Goal: Task Accomplishment & Management: Complete application form

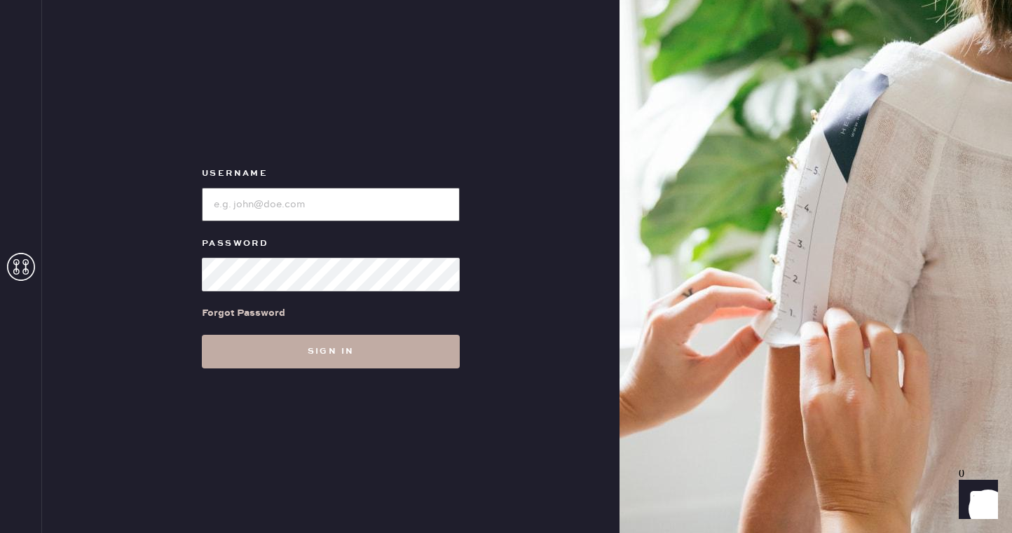
type input "reformationsoho"
click at [296, 362] on button "Sign in" at bounding box center [331, 352] width 258 height 34
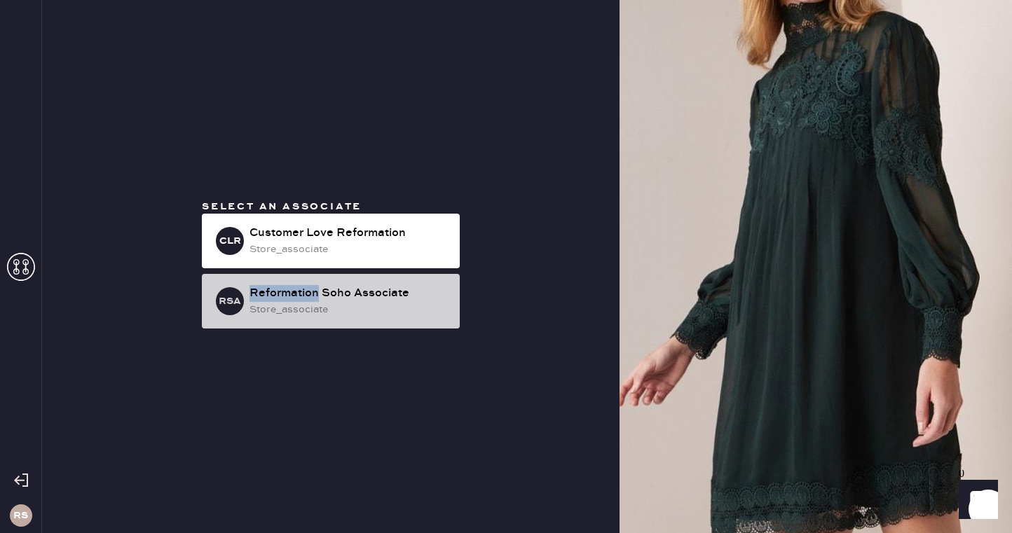
click at [306, 297] on div "Reformation Soho Associate" at bounding box center [348, 293] width 199 height 17
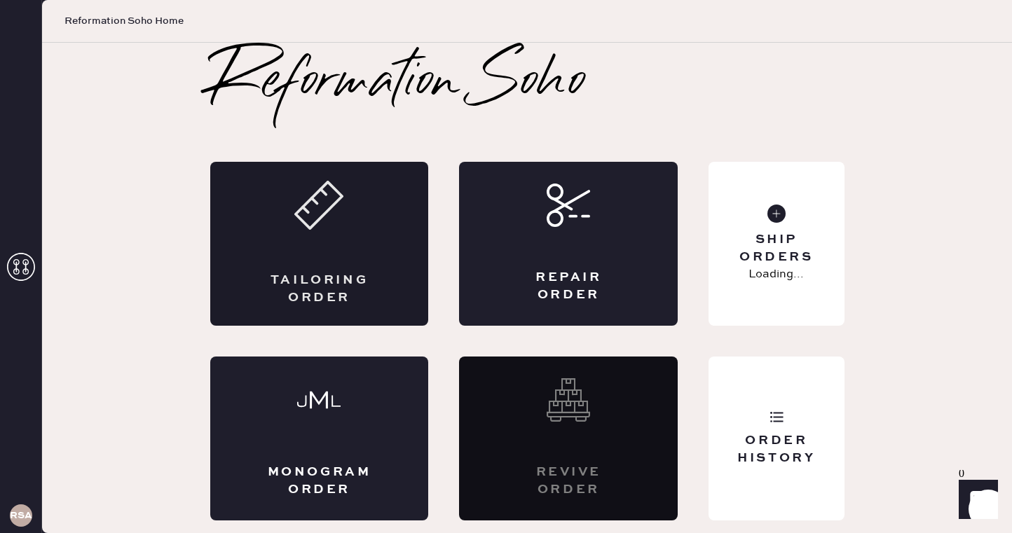
click at [256, 259] on div "Tailoring Order" at bounding box center [319, 244] width 219 height 164
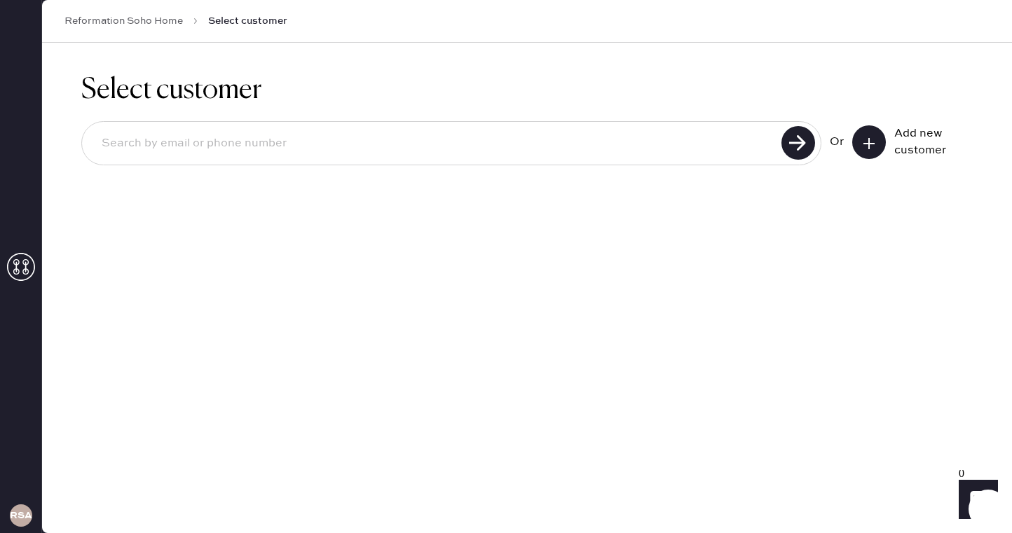
click at [865, 147] on icon at bounding box center [869, 144] width 14 height 14
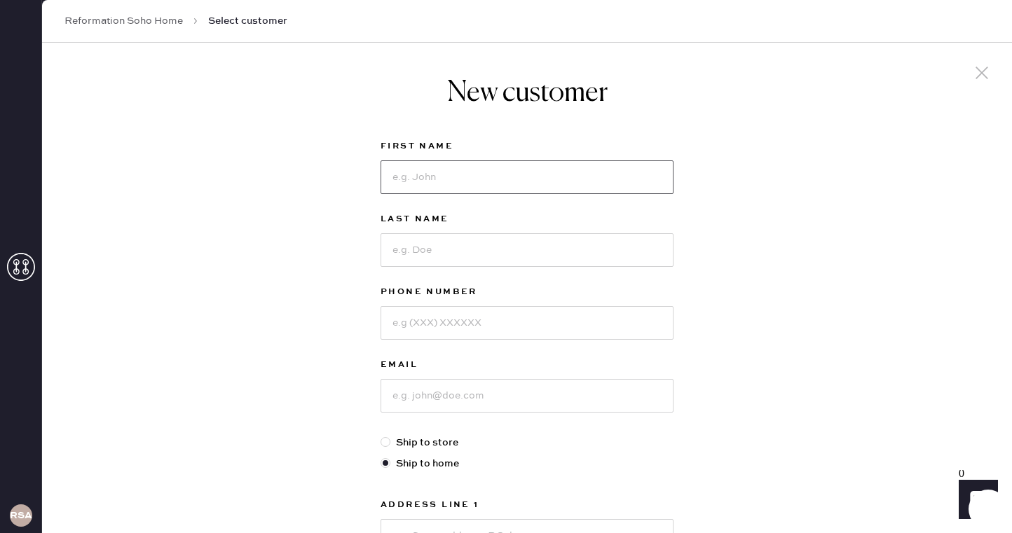
click at [525, 174] on input at bounding box center [526, 177] width 293 height 34
type input "[PERSON_NAME]"
type input "9018258000"
click at [455, 401] on input at bounding box center [526, 396] width 293 height 34
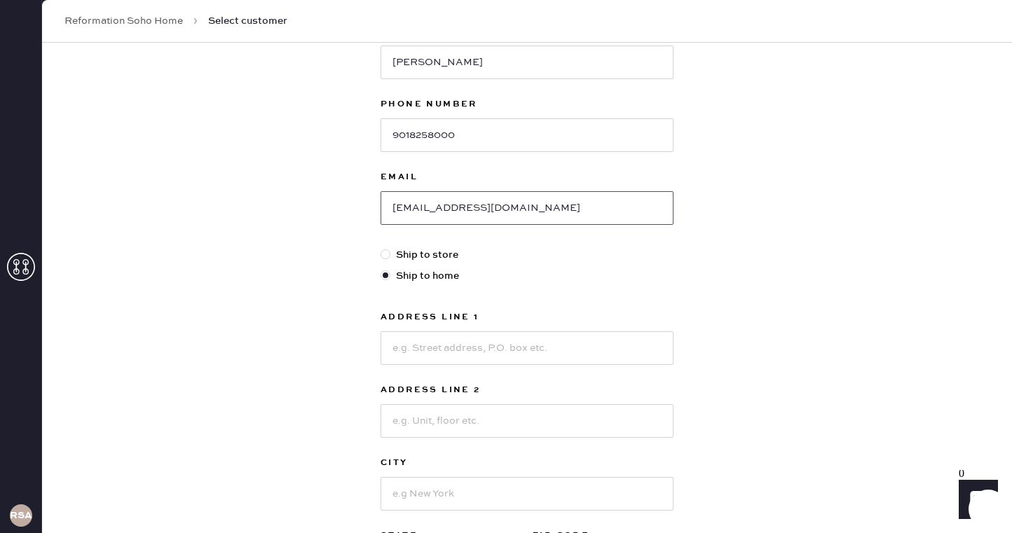
scroll to position [200, 0]
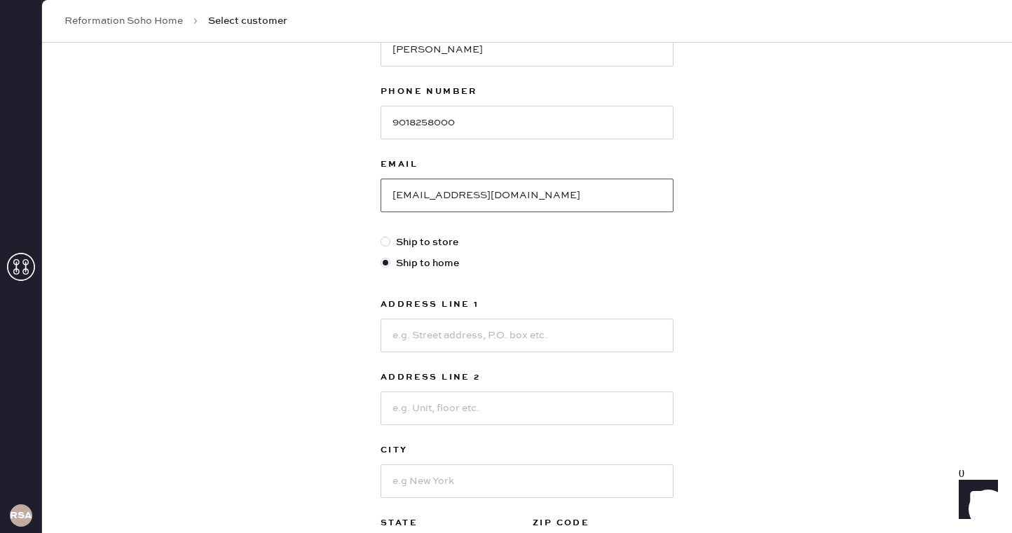
type input "[EMAIL_ADDRESS][DOMAIN_NAME]"
click at [426, 340] on input at bounding box center [526, 336] width 293 height 34
type input "[STREET_ADDRESS][PERSON_NAME]"
type input "apt 940"
type input "[US_STATE]"
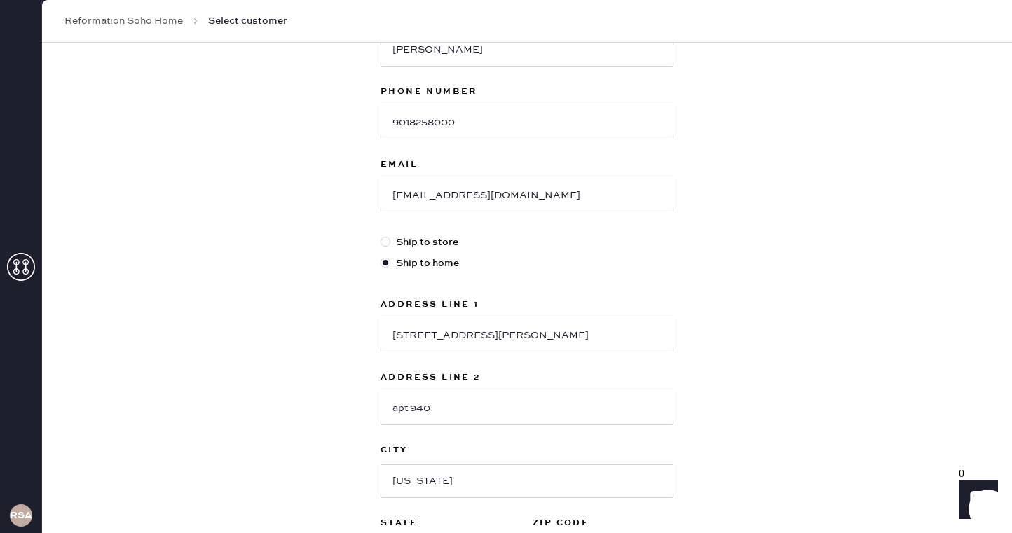
scroll to position [378, 0]
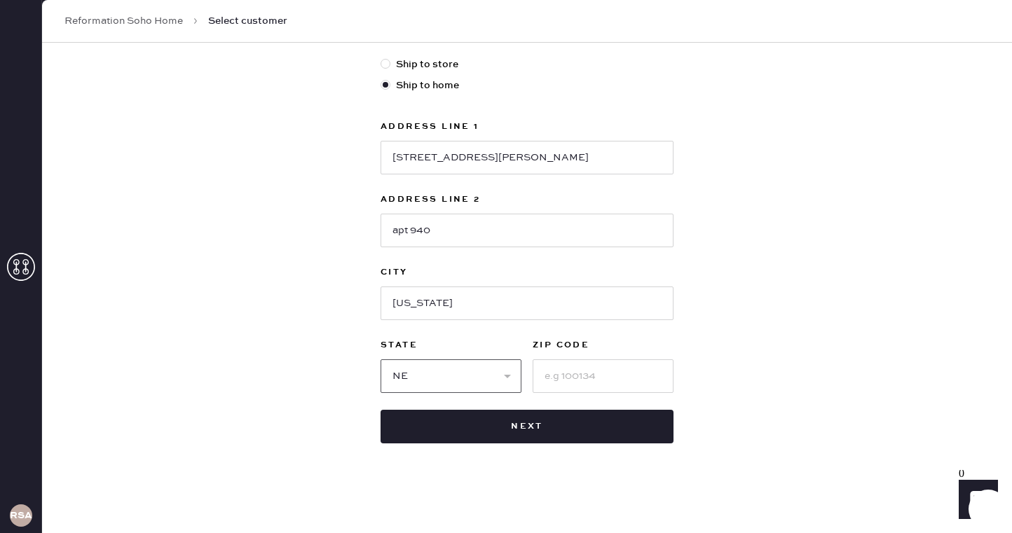
click at [462, 366] on select "Select AK AL AR AZ CA CO CT [GEOGRAPHIC_DATA] DE FL [GEOGRAPHIC_DATA] HI [GEOGR…" at bounding box center [450, 376] width 141 height 34
select select "NY"
click at [380, 359] on select "Select AK AL AR AZ CA CO CT [GEOGRAPHIC_DATA] DE FL [GEOGRAPHIC_DATA] HI [GEOGR…" at bounding box center [450, 376] width 141 height 34
click at [584, 373] on input at bounding box center [602, 376] width 141 height 34
type input "10007"
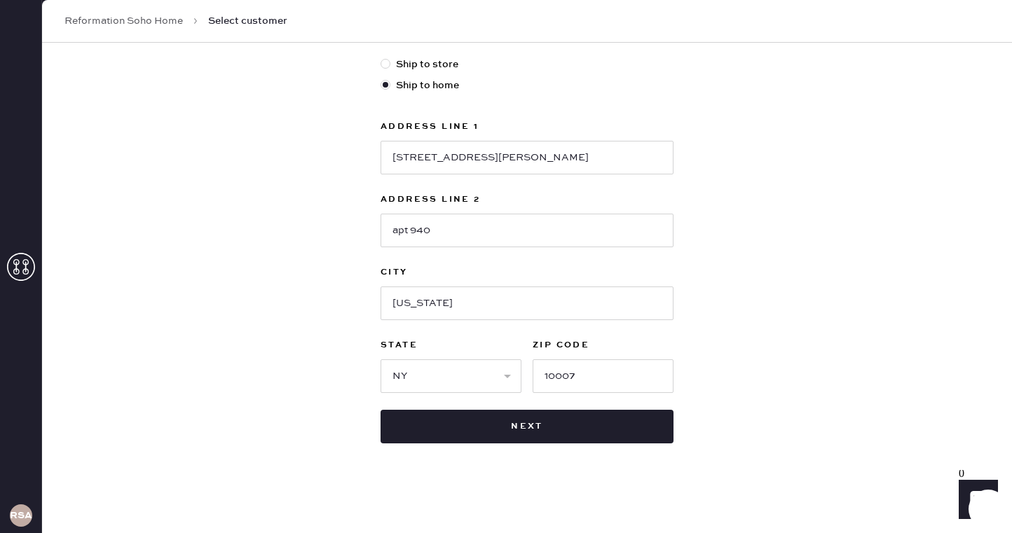
click at [771, 295] on div "New customer First Name [PERSON_NAME] Last Name [PERSON_NAME] Phone Number [PHO…" at bounding box center [527, 98] width 970 height 869
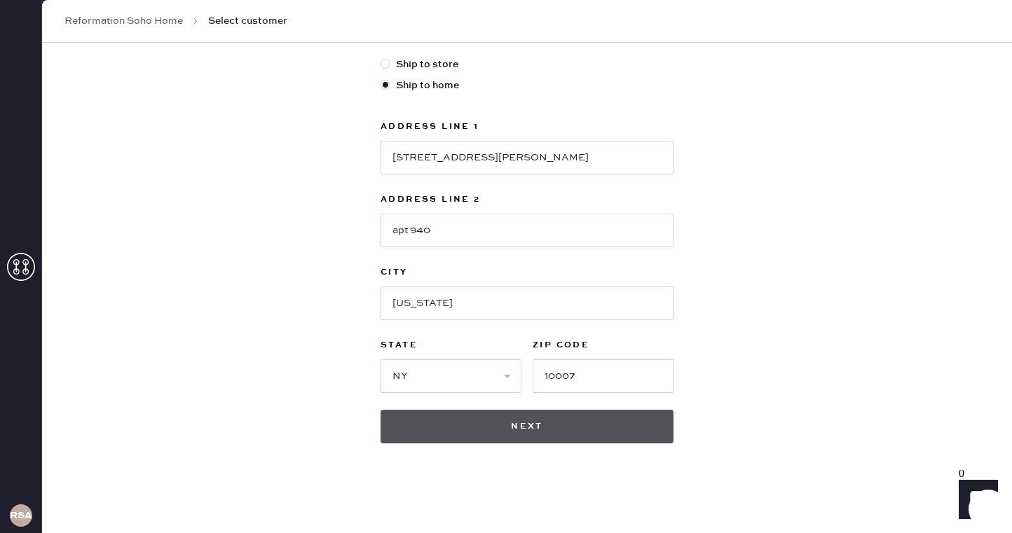
click at [606, 431] on button "Next" at bounding box center [526, 427] width 293 height 34
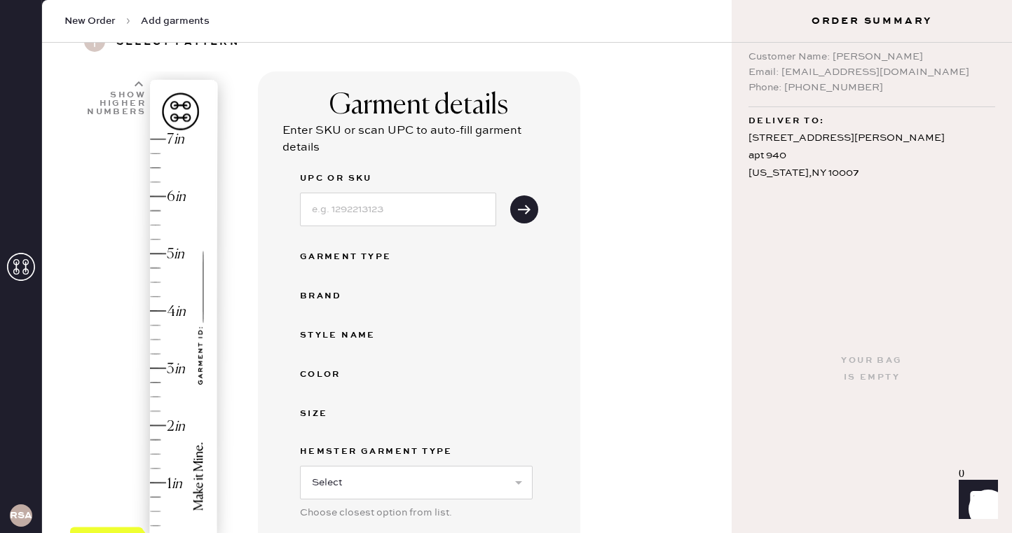
scroll to position [60, 0]
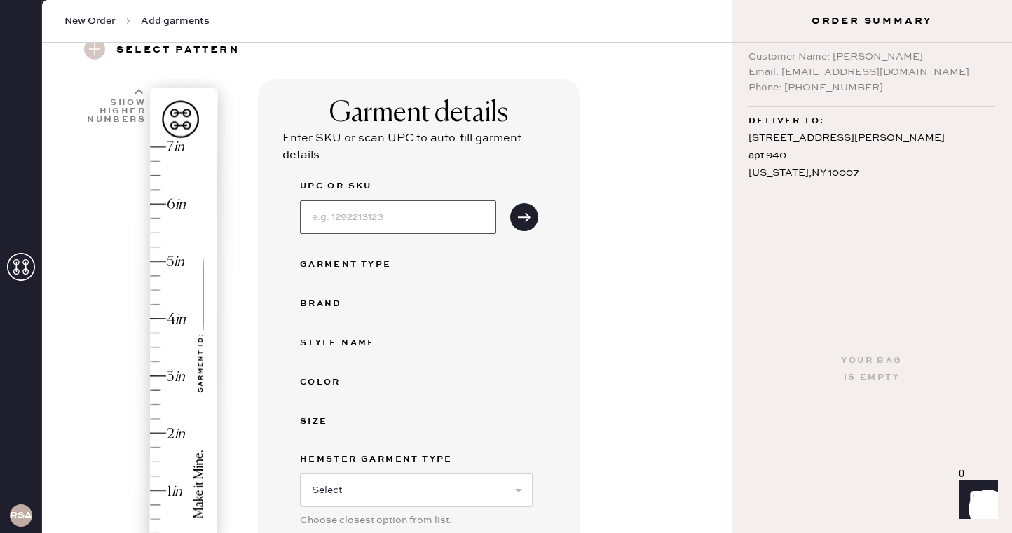
click at [382, 207] on input at bounding box center [398, 217] width 196 height 34
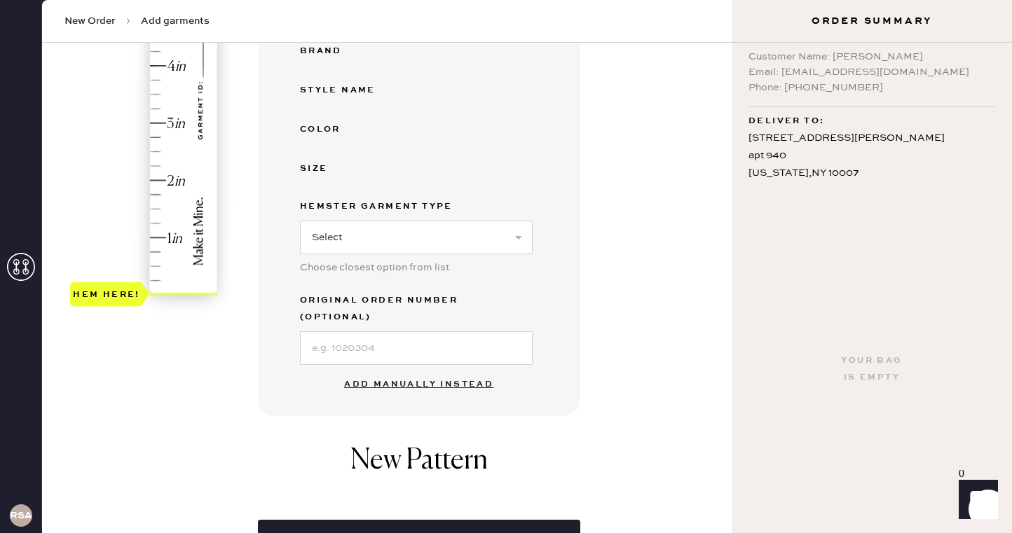
scroll to position [310, 0]
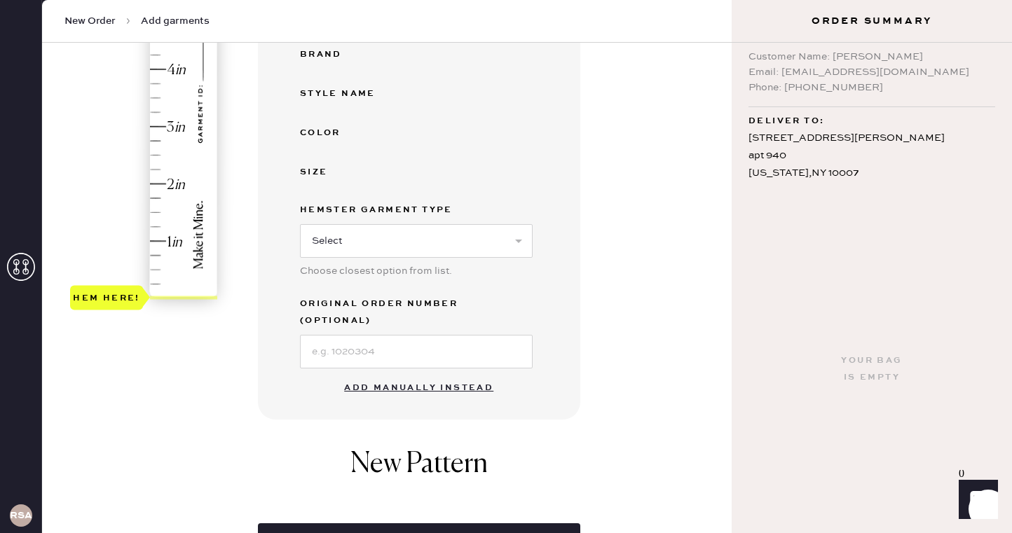
click at [422, 374] on button "Add manually instead" at bounding box center [419, 388] width 166 height 28
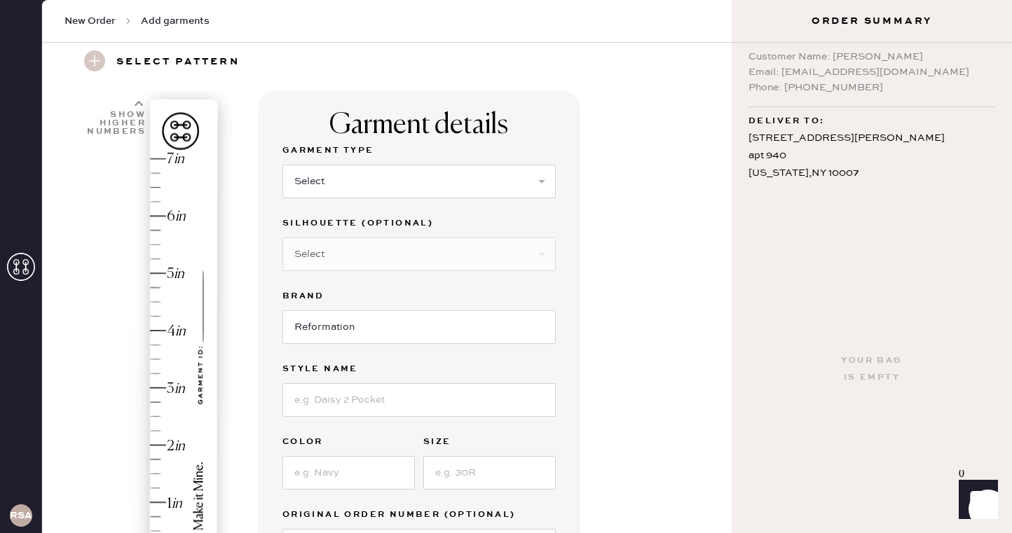
scroll to position [43, 0]
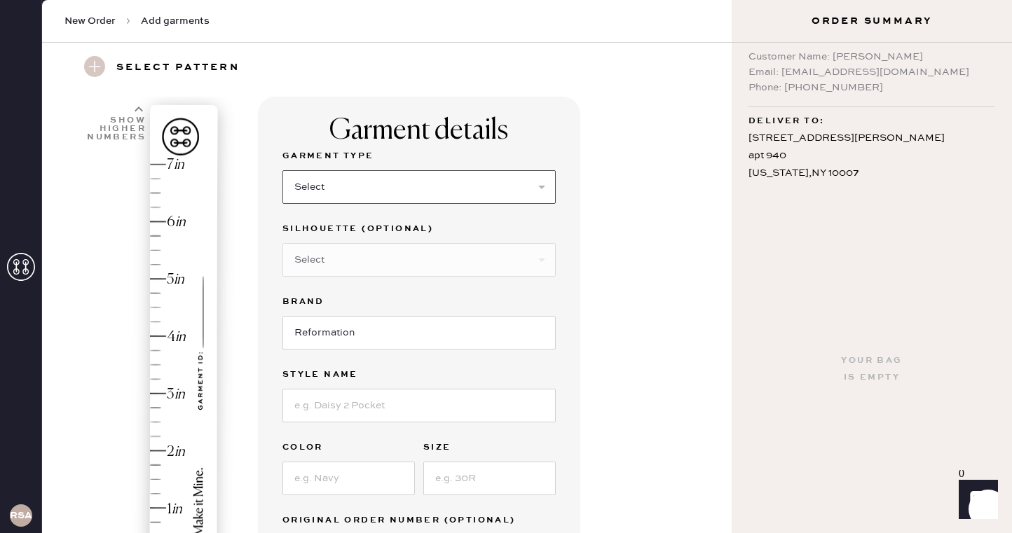
click at [397, 181] on select "Select Basic Skirt Jeans Leggings Pants Shorts Basic Sleeved Dress Basic Sleeve…" at bounding box center [418, 187] width 273 height 34
select select "2"
click at [282, 170] on select "Select Basic Skirt Jeans Leggings Pants Shorts Basic Sleeved Dress Basic Sleeve…" at bounding box center [418, 187] width 273 height 34
click at [419, 259] on select "Select Shorts Cropped Flare Boot Cut Straight Skinny Other" at bounding box center [418, 260] width 273 height 34
click at [282, 243] on select "Select Shorts Cropped Flare Boot Cut Straight Skinny Other" at bounding box center [418, 260] width 273 height 34
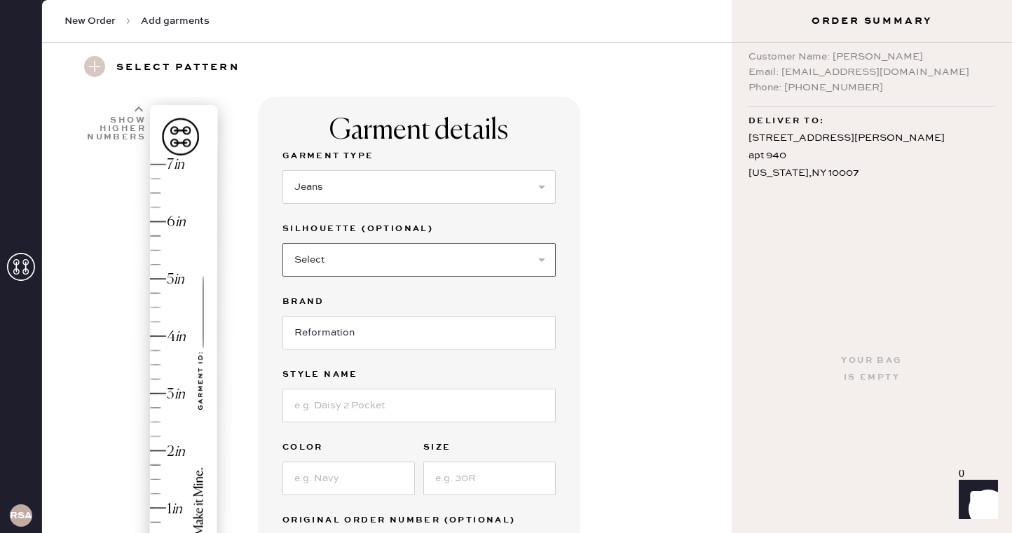
click at [423, 268] on select "Select Shorts Cropped Flare Boot Cut Straight Skinny Other" at bounding box center [418, 260] width 273 height 34
click at [282, 243] on select "Select Shorts Cropped Flare Boot Cut Straight Skinny Other" at bounding box center [418, 260] width 273 height 34
click at [415, 265] on select "Select Shorts Cropped Flare Boot Cut Straight Skinny Other" at bounding box center [418, 260] width 273 height 34
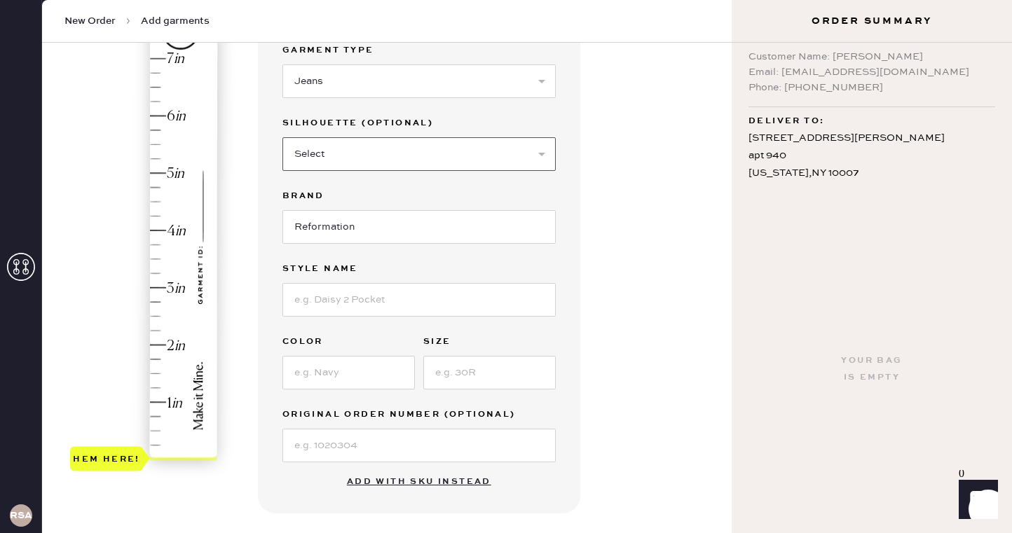
scroll to position [178, 0]
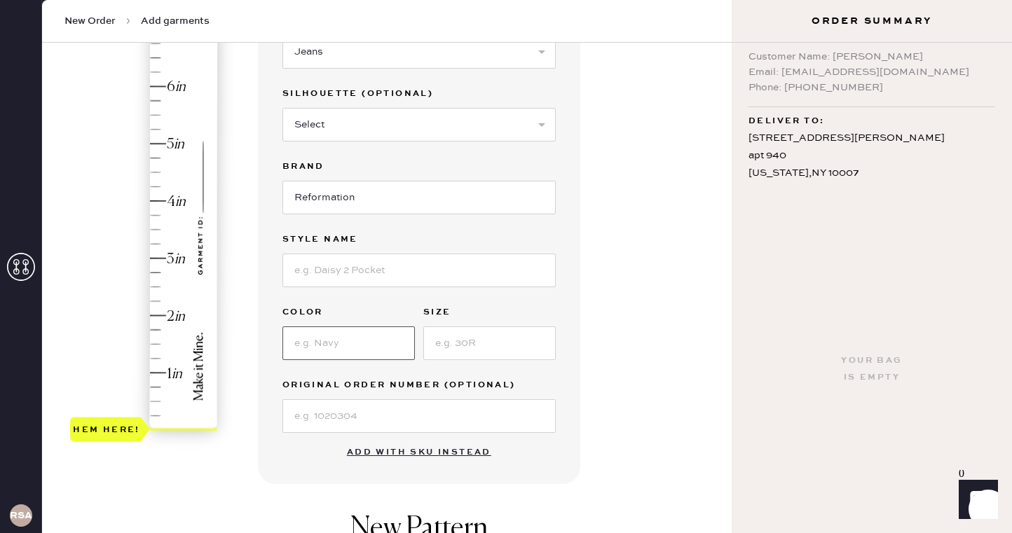
click at [369, 350] on input at bounding box center [348, 343] width 132 height 34
type input "ondine"
click at [447, 353] on input at bounding box center [489, 343] width 132 height 34
type input "26"
click at [671, 375] on div "Garment details Garment Type Select Basic Skirt Jeans Leggings Pants Shorts Bas…" at bounding box center [489, 359] width 462 height 796
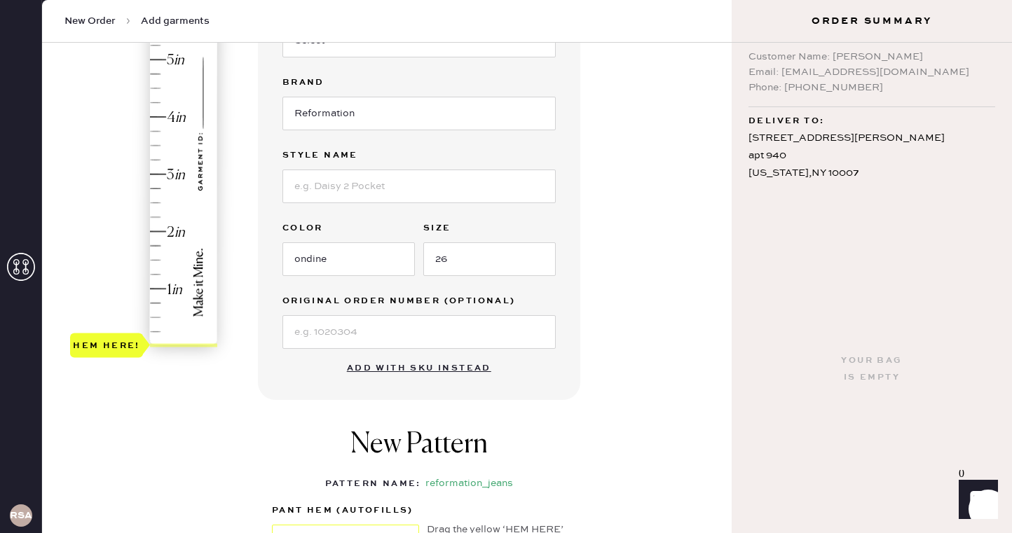
scroll to position [252, 0]
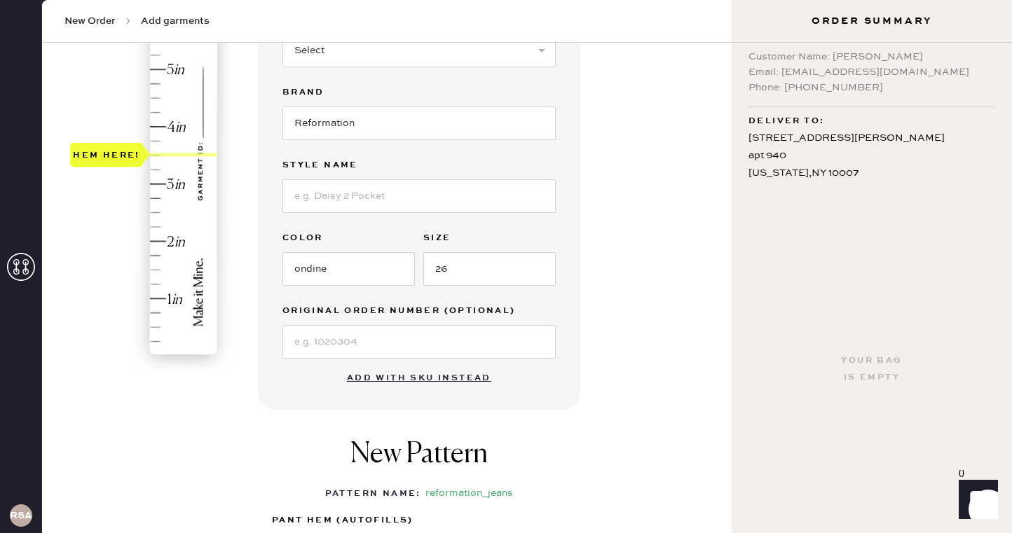
type input "3.75"
drag, startPoint x: 112, startPoint y: 333, endPoint x: 122, endPoint y: 140, distance: 192.9
click at [122, 140] on div "Hem here!" at bounding box center [144, 155] width 149 height 413
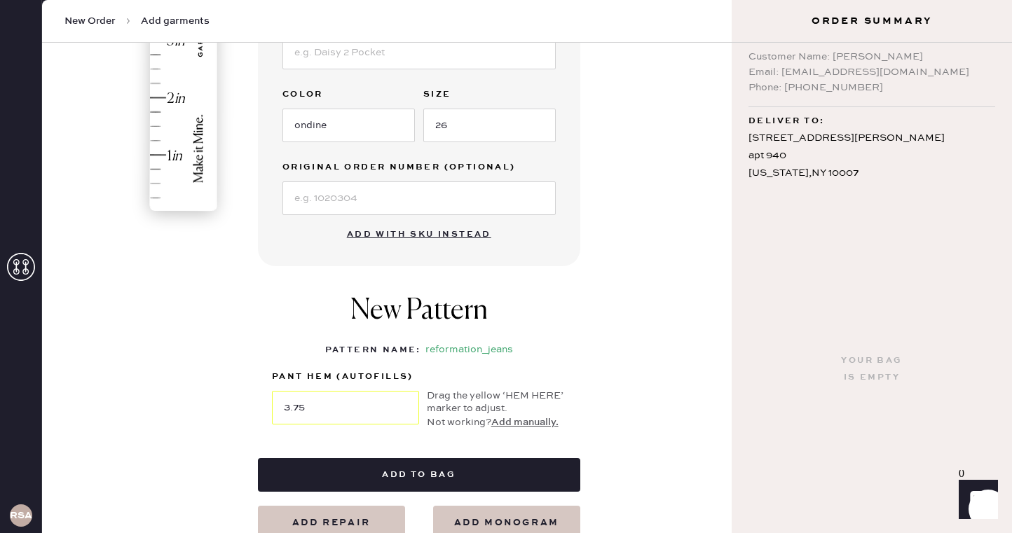
scroll to position [491, 0]
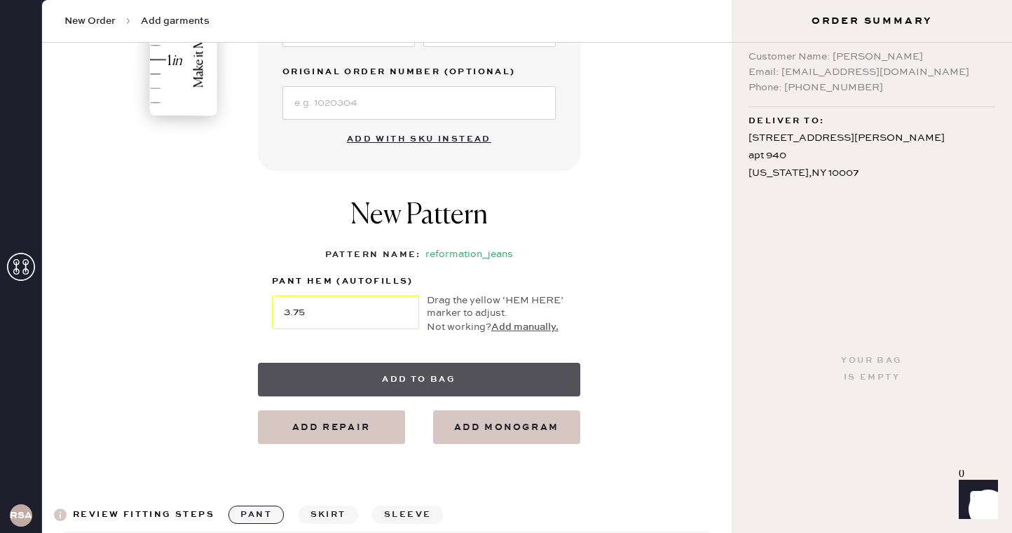
click at [402, 386] on button "Add to bag" at bounding box center [419, 380] width 322 height 34
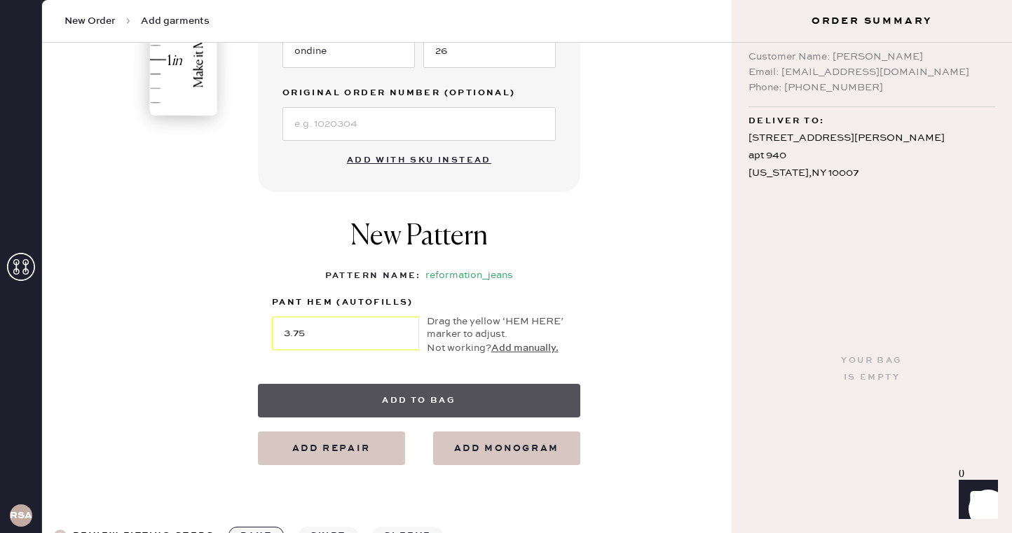
click at [397, 401] on button "Add to bag" at bounding box center [419, 401] width 322 height 34
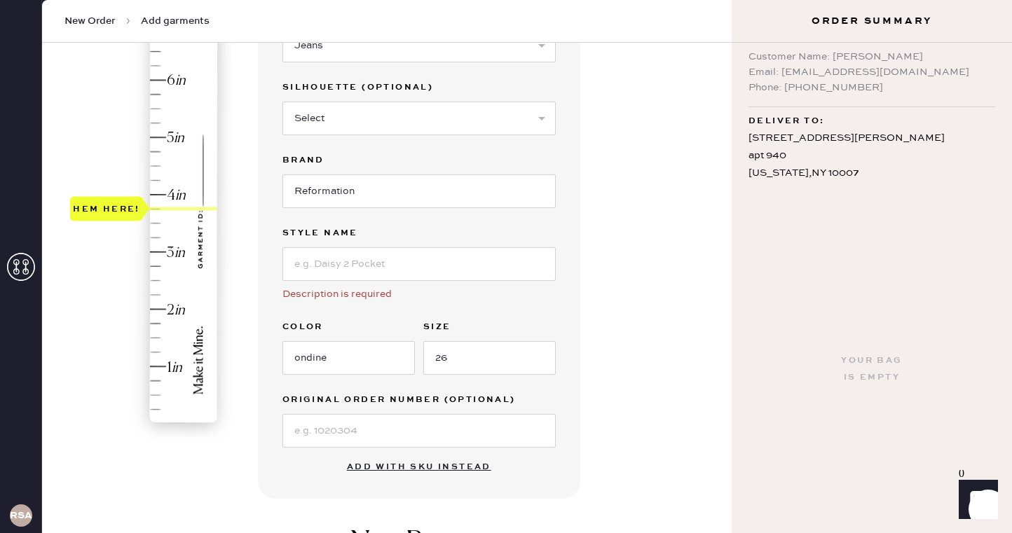
scroll to position [179, 0]
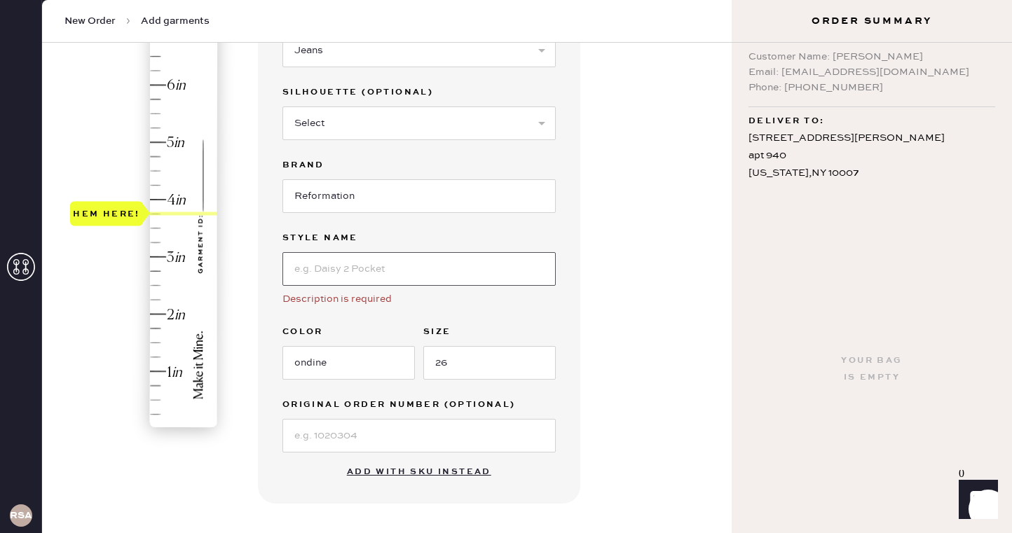
click at [401, 268] on input at bounding box center [418, 269] width 273 height 34
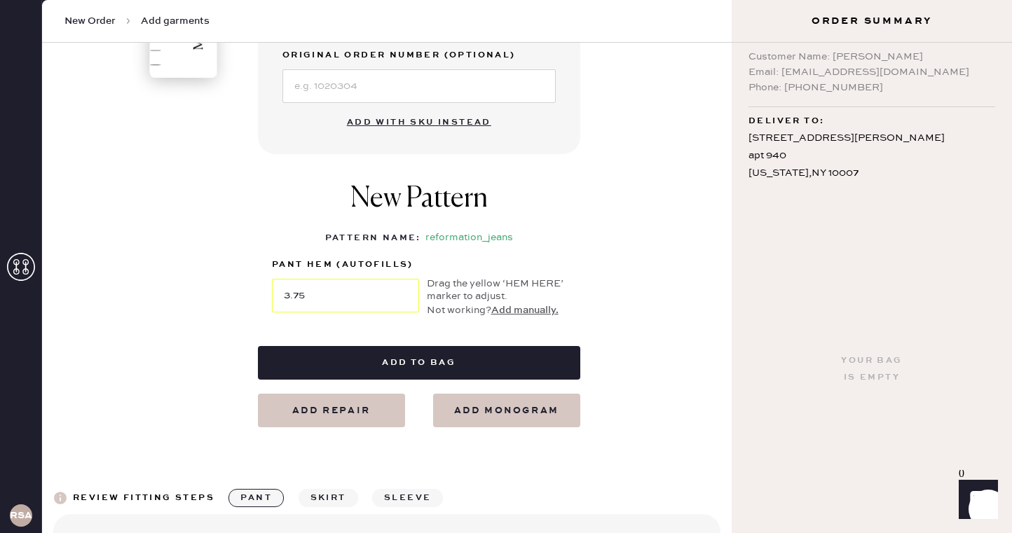
scroll to position [546, 0]
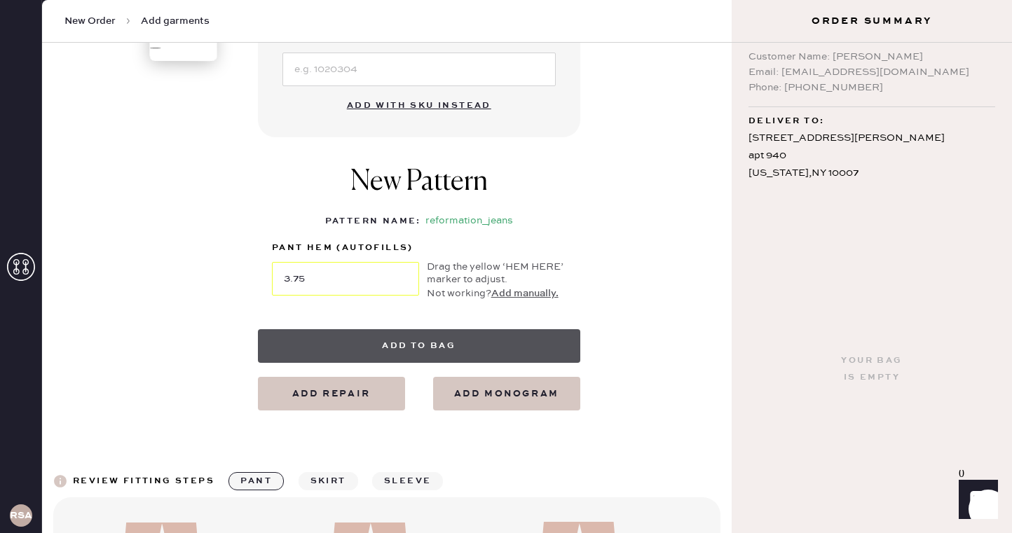
type input "[PERSON_NAME] low rise slouchy wide leg jeans"
click at [503, 345] on button "Add to bag" at bounding box center [419, 346] width 322 height 34
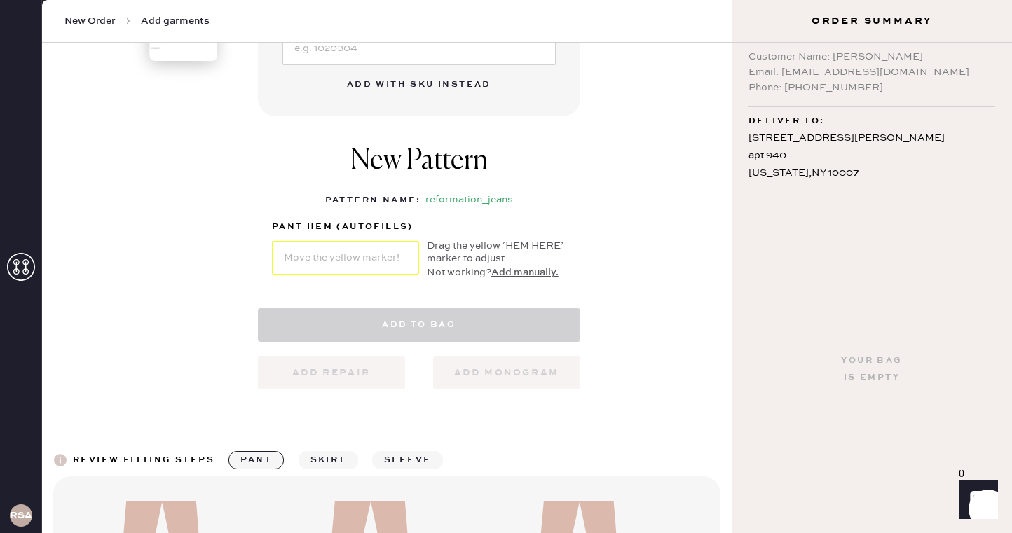
select select "2"
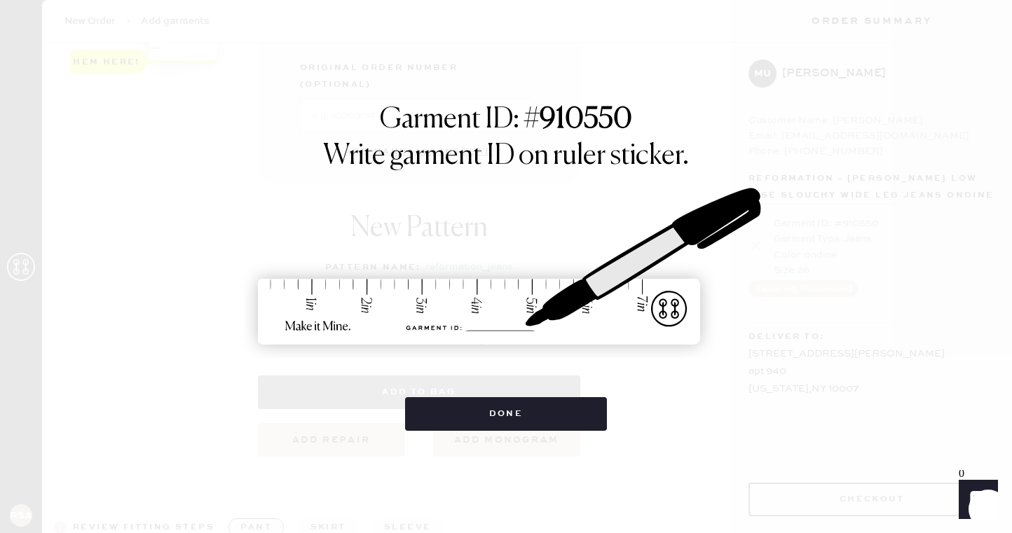
scroll to position [0, 0]
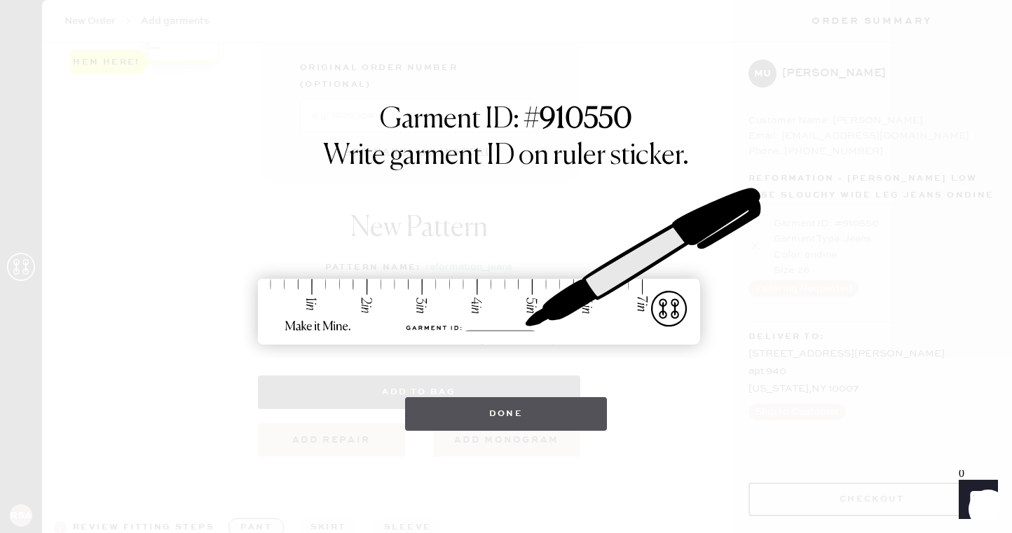
click at [546, 422] on button "Done" at bounding box center [506, 414] width 202 height 34
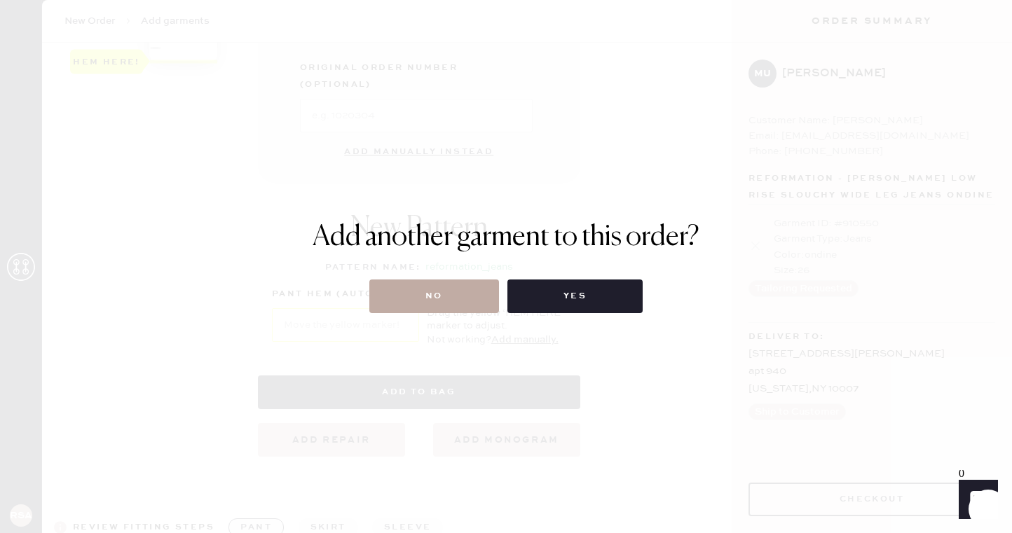
click at [478, 295] on button "No" at bounding box center [434, 297] width 130 height 34
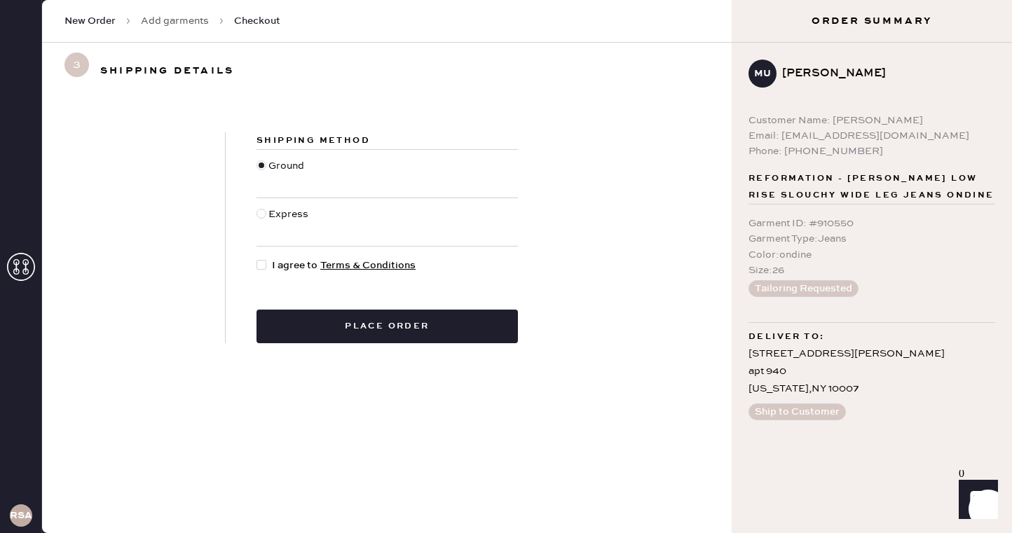
click at [277, 269] on span "I agree to Terms & Conditions" at bounding box center [344, 265] width 144 height 15
click at [257, 259] on input "I agree to Terms & Conditions" at bounding box center [256, 258] width 1 height 1
checkbox input "true"
click at [406, 345] on div "Shipping Method Ground Express I agree to Terms & Conditions Place order" at bounding box center [386, 238] width 689 height 278
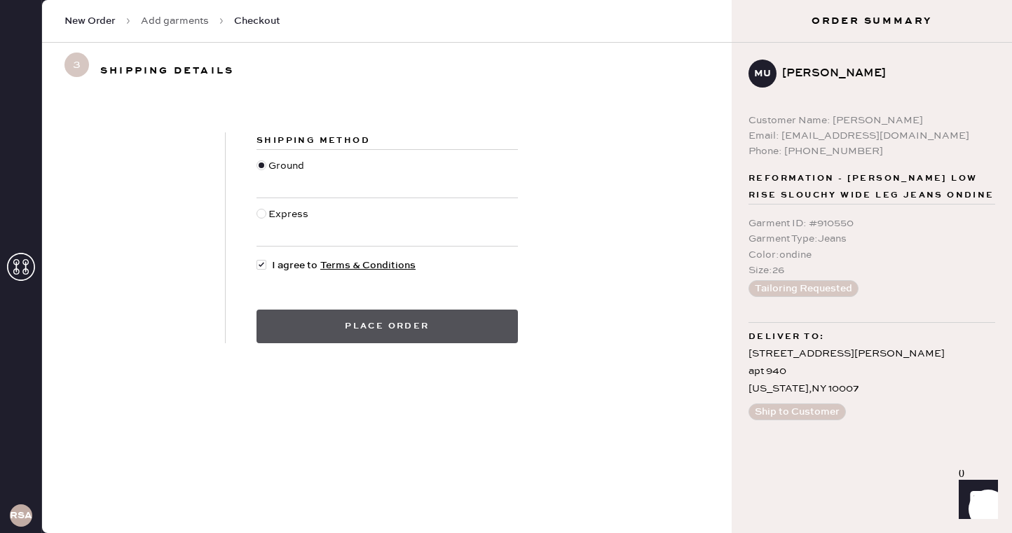
click at [406, 329] on button "Place order" at bounding box center [386, 327] width 261 height 34
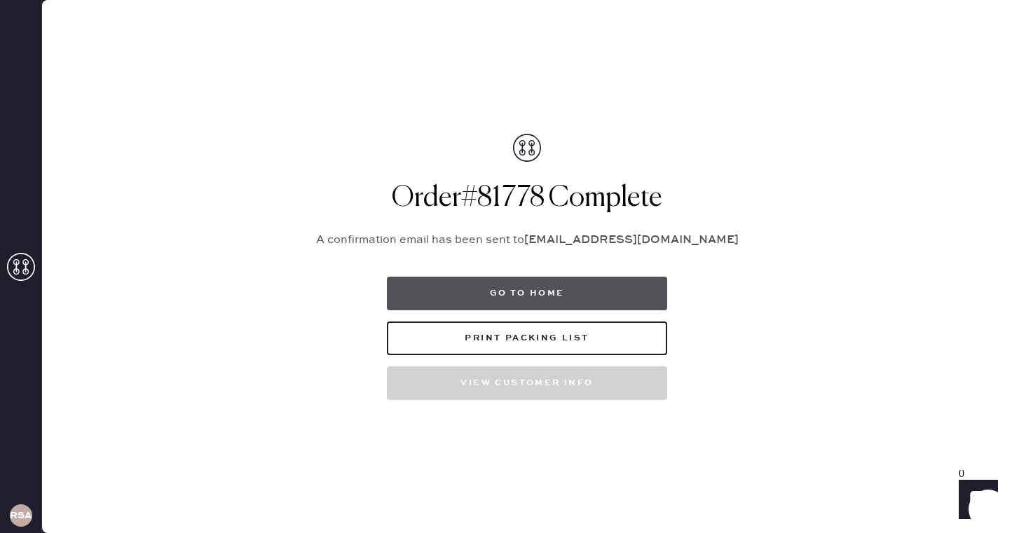
click at [486, 302] on button "Go to home" at bounding box center [527, 294] width 280 height 34
